Goal: Task Accomplishment & Management: Use online tool/utility

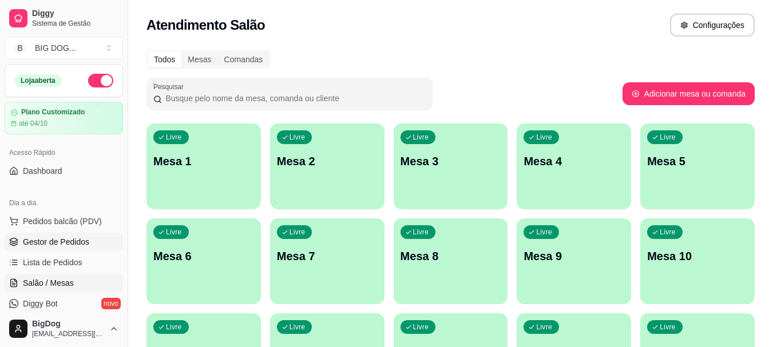
click at [96, 247] on link "Gestor de Pedidos" at bounding box center [64, 242] width 118 height 18
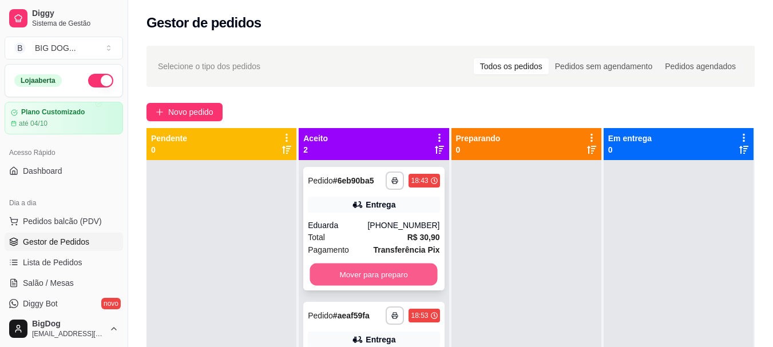
click at [371, 271] on button "Mover para preparo" at bounding box center [374, 275] width 128 height 22
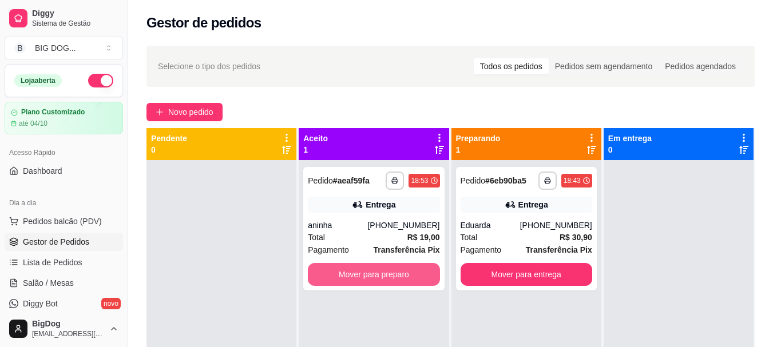
click at [371, 271] on button "Mover para preparo" at bounding box center [374, 274] width 132 height 23
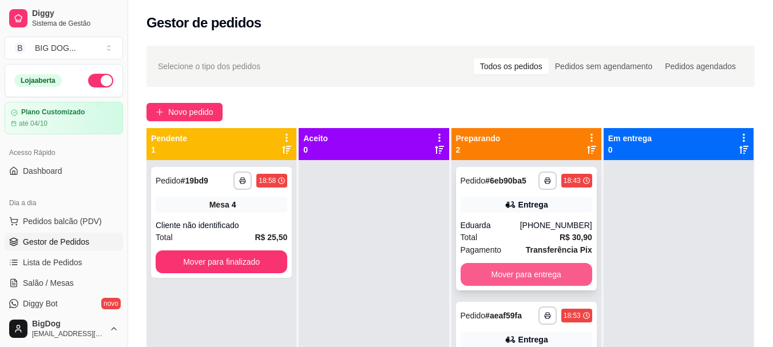
click at [502, 273] on button "Mover para entrega" at bounding box center [527, 274] width 132 height 23
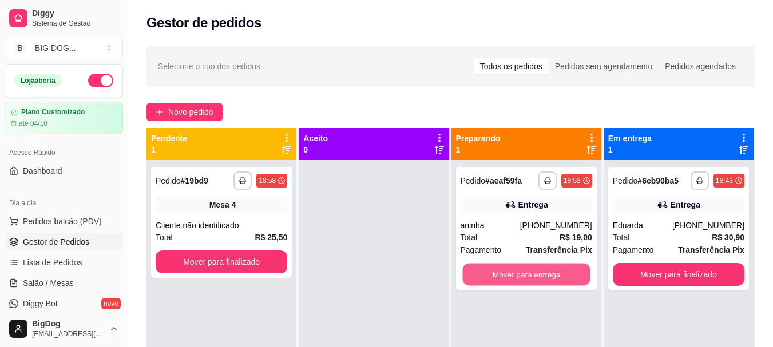
click at [502, 273] on button "Mover para entrega" at bounding box center [526, 275] width 128 height 22
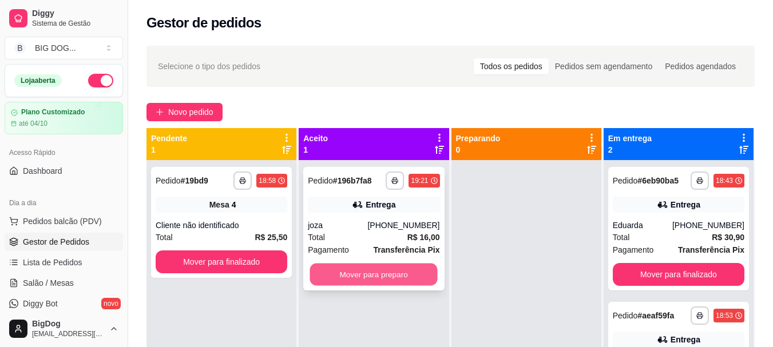
click at [386, 277] on button "Mover para preparo" at bounding box center [374, 275] width 128 height 22
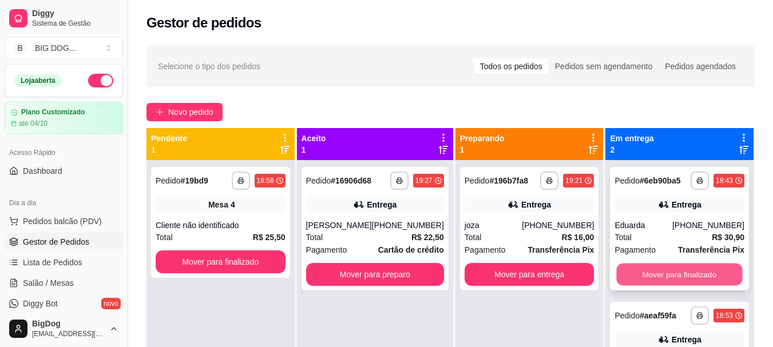
click at [672, 273] on button "Mover para finalizado" at bounding box center [680, 275] width 126 height 22
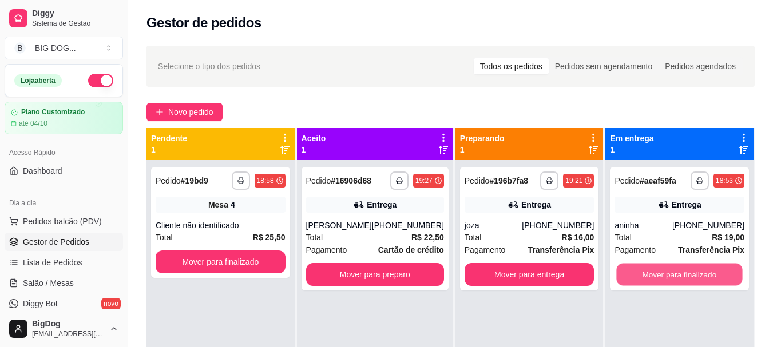
click at [672, 273] on button "Mover para finalizado" at bounding box center [680, 275] width 126 height 22
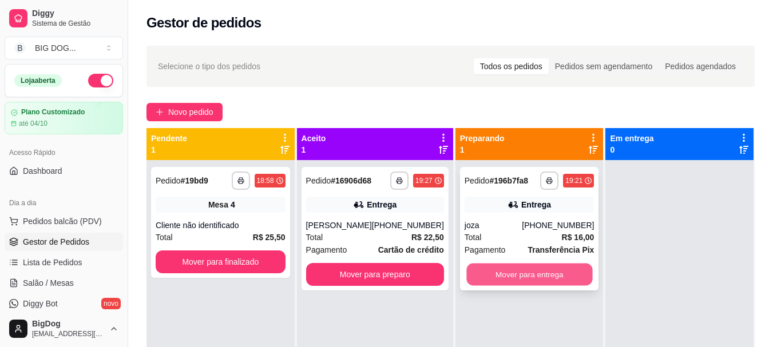
click at [474, 275] on button "Mover para entrega" at bounding box center [529, 275] width 126 height 22
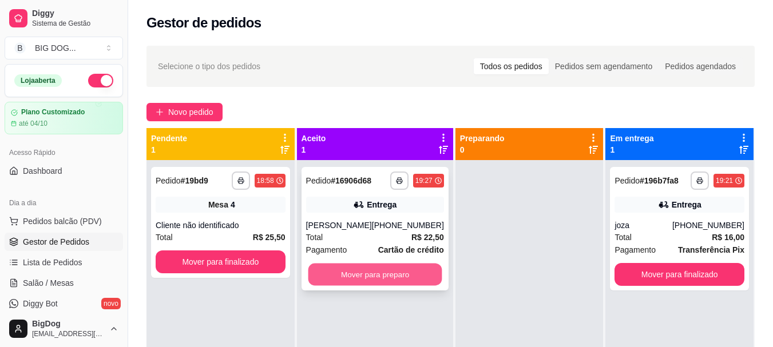
click at [394, 265] on button "Mover para preparo" at bounding box center [375, 275] width 134 height 22
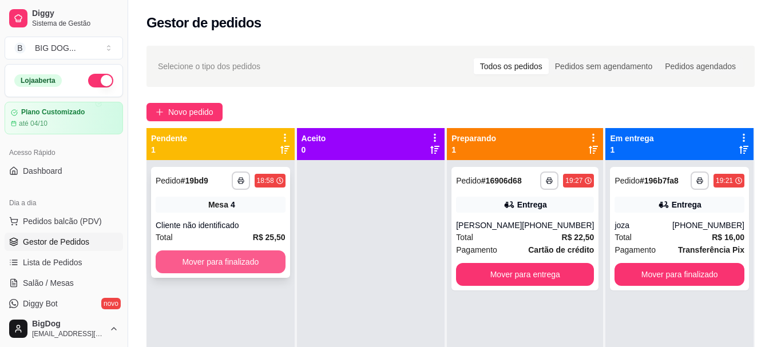
click at [276, 264] on button "Mover para finalizado" at bounding box center [221, 262] width 130 height 23
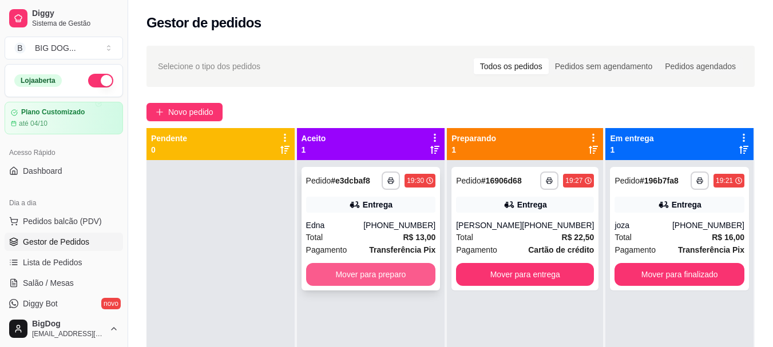
click at [396, 278] on button "Mover para preparo" at bounding box center [371, 274] width 130 height 23
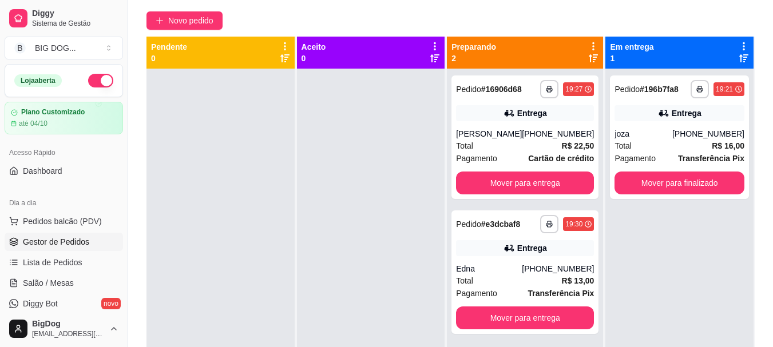
scroll to position [114, 0]
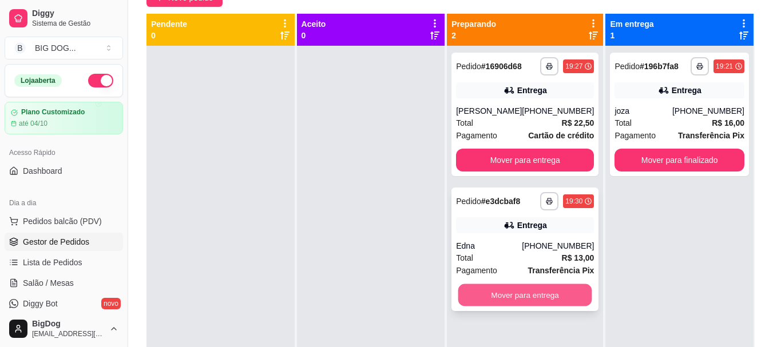
click at [538, 302] on button "Mover para entrega" at bounding box center [525, 295] width 134 height 22
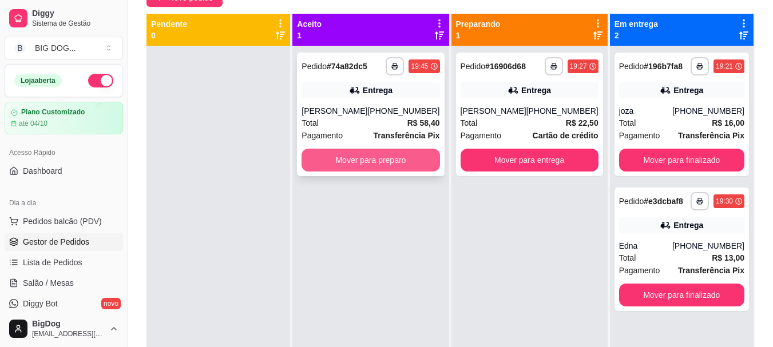
click at [399, 170] on button "Mover para preparo" at bounding box center [370, 160] width 138 height 23
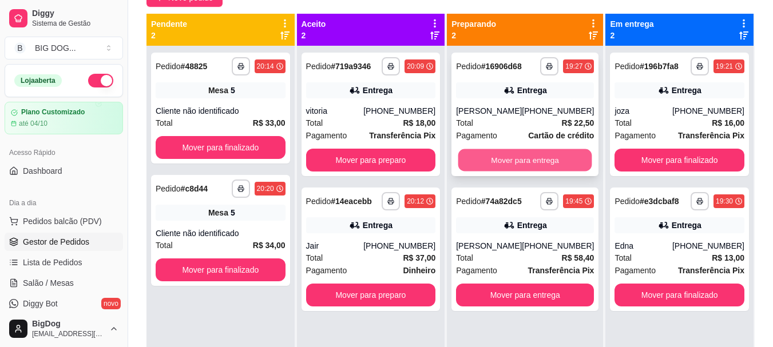
click at [546, 167] on button "Mover para entrega" at bounding box center [525, 160] width 134 height 22
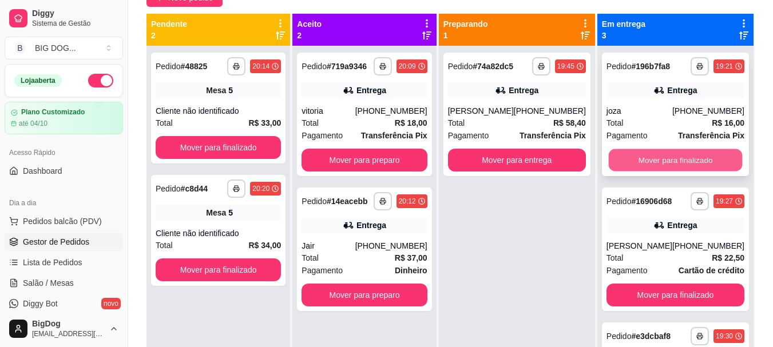
click at [664, 157] on button "Mover para finalizado" at bounding box center [675, 160] width 134 height 22
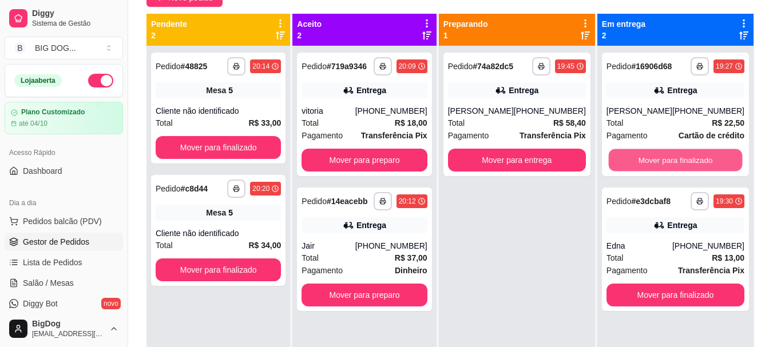
click at [664, 157] on button "Mover para finalizado" at bounding box center [675, 160] width 134 height 22
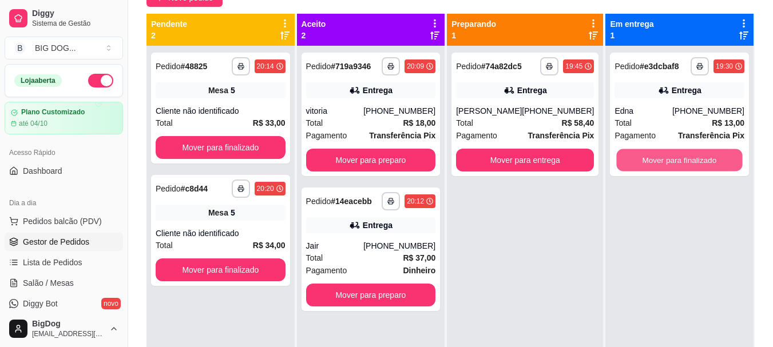
click at [664, 157] on button "Mover para finalizado" at bounding box center [680, 160] width 126 height 22
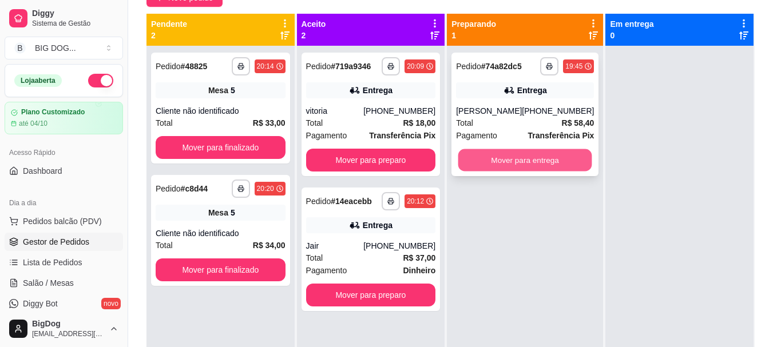
click at [550, 169] on button "Mover para entrega" at bounding box center [525, 160] width 134 height 22
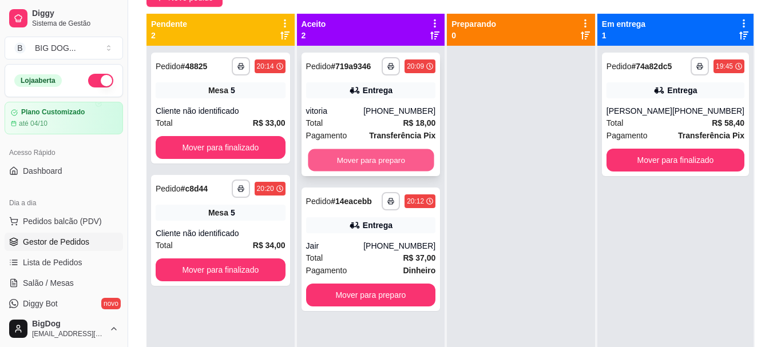
click at [416, 159] on button "Mover para preparo" at bounding box center [371, 160] width 126 height 22
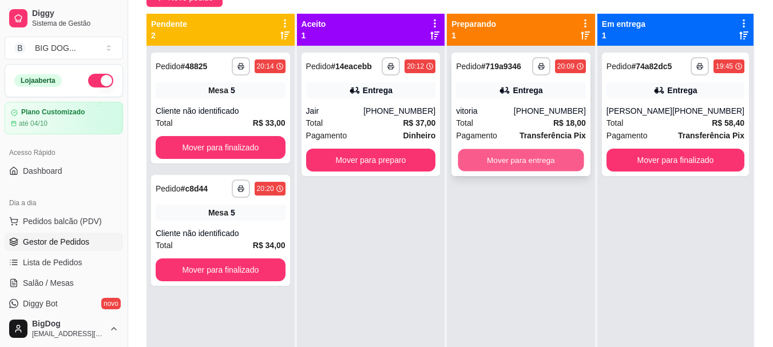
click at [493, 160] on button "Mover para entrega" at bounding box center [521, 160] width 126 height 22
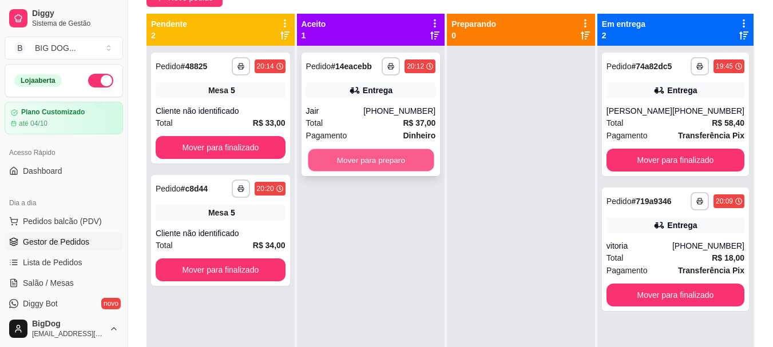
click at [409, 161] on button "Mover para preparo" at bounding box center [371, 160] width 126 height 22
